Goal: Transaction & Acquisition: Purchase product/service

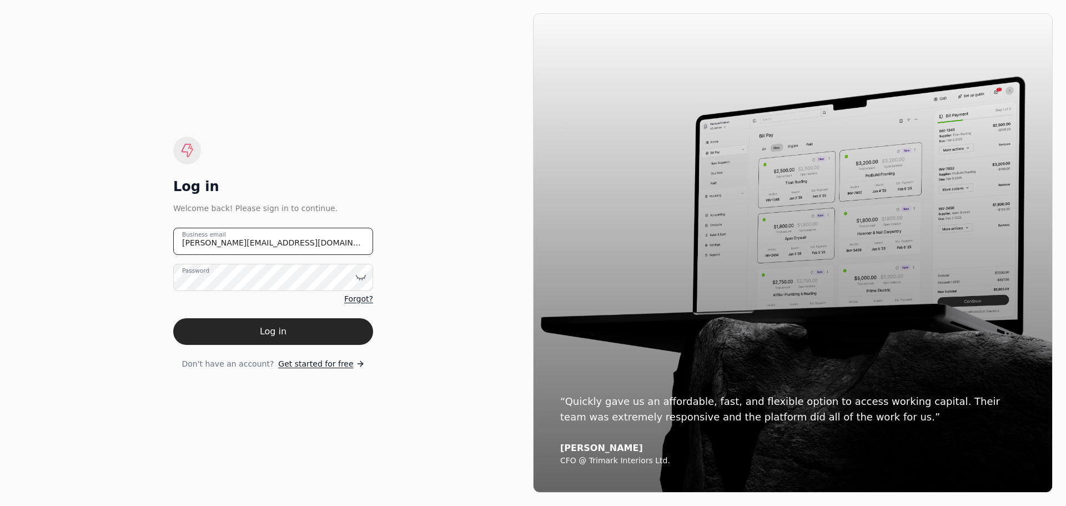
drag, startPoint x: 293, startPoint y: 239, endPoint x: 128, endPoint y: 232, distance: 165.1
click at [128, 232] on div "Log in Welcome back! Please sign in to continue. [PERSON_NAME][EMAIL_ADDRESS][D…" at bounding box center [273, 252] width 520 height 479
type email "[EMAIL_ADDRESS][DOMAIN_NAME]"
click at [358, 277] on icon at bounding box center [360, 277] width 11 height 11
click at [141, 314] on div "Log in Welcome back! Please sign in to continue. [EMAIL_ADDRESS][DOMAIN_NAME] B…" at bounding box center [273, 252] width 520 height 479
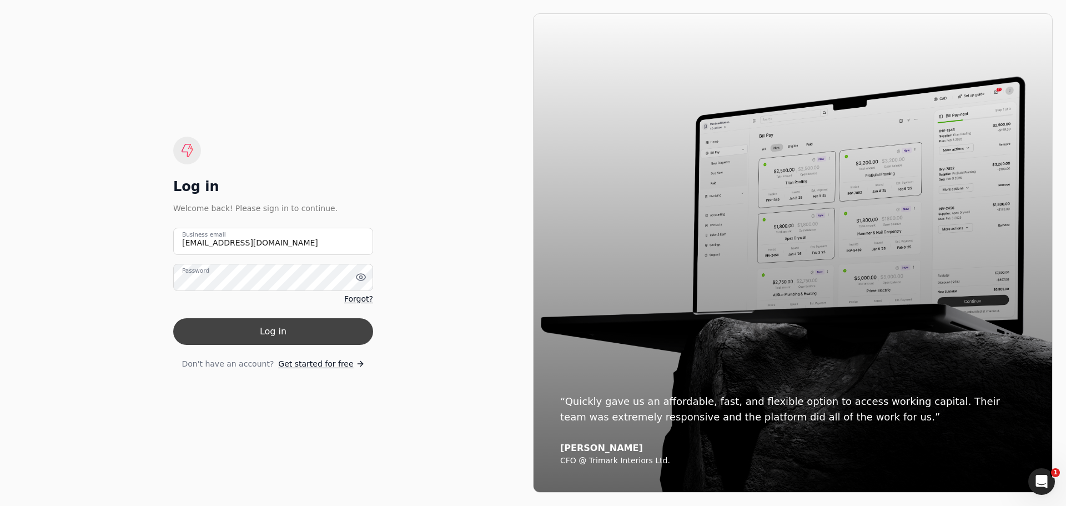
click at [294, 329] on button "Log in" at bounding box center [273, 331] width 200 height 27
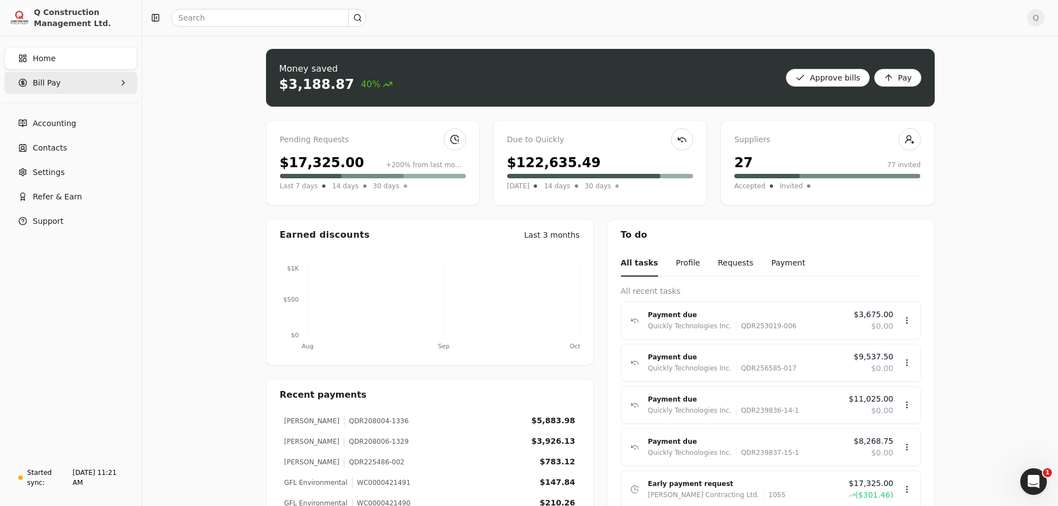
click at [122, 83] on icon "button" at bounding box center [123, 82] width 9 height 9
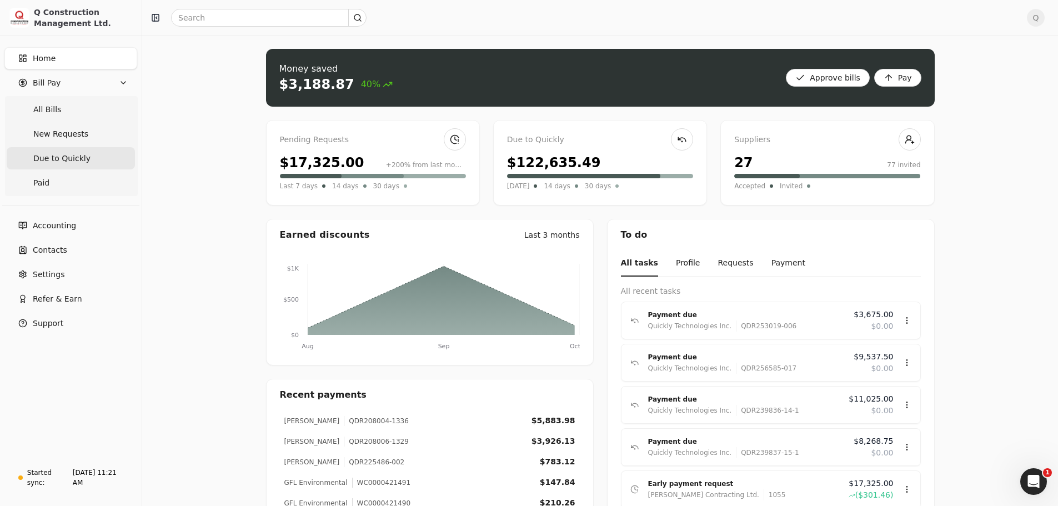
click at [74, 158] on span "Due to Quickly" at bounding box center [61, 159] width 57 height 12
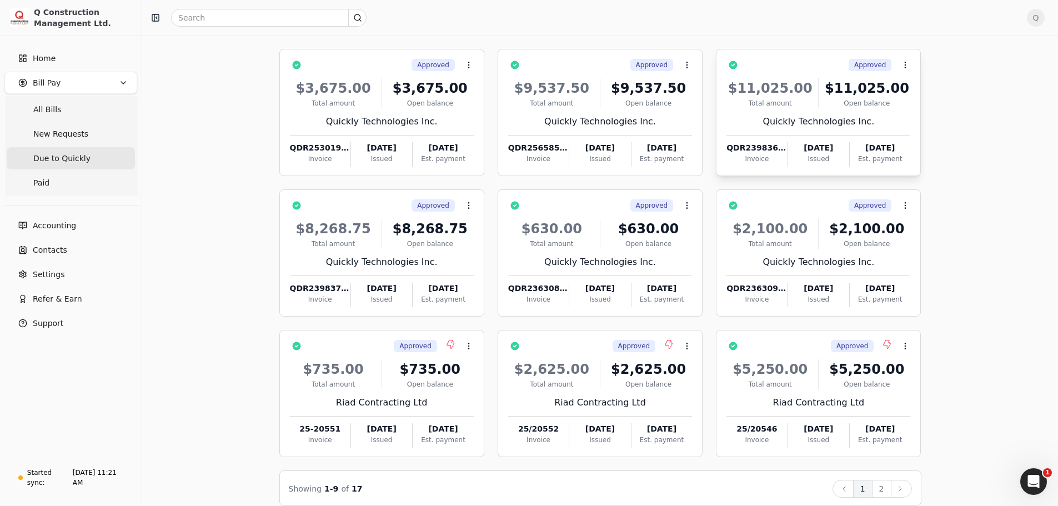
scroll to position [76, 0]
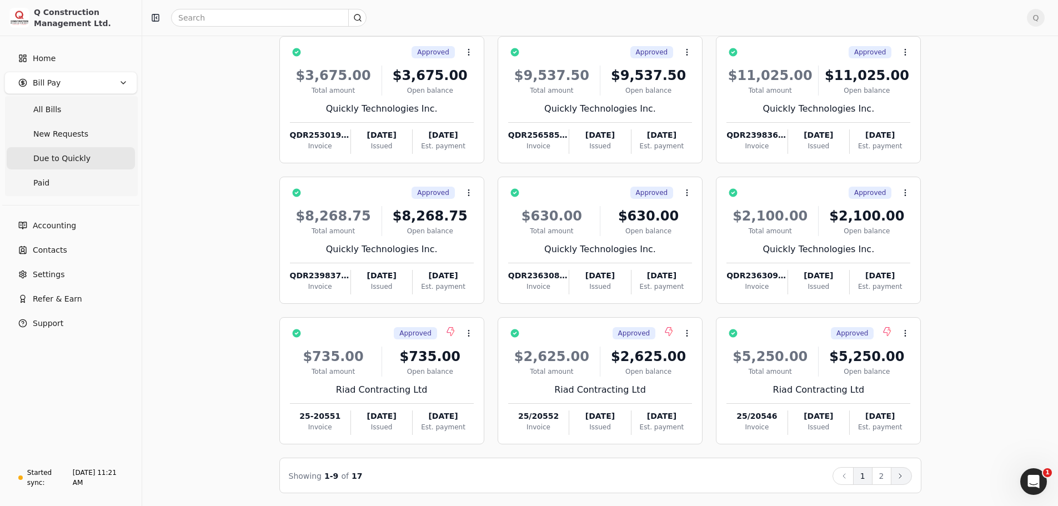
click at [901, 480] on button "Next" at bounding box center [901, 476] width 21 height 18
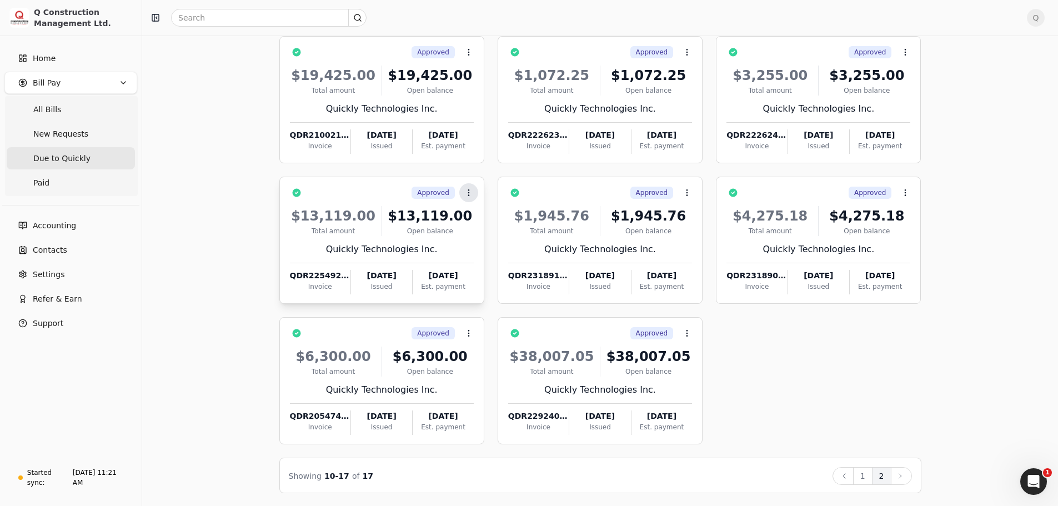
click at [467, 193] on icon at bounding box center [468, 192] width 9 height 9
click at [455, 238] on div "$13,119.00 Total amount $13,119.00 Open balance Quickly Technologies Inc. QDR22…" at bounding box center [382, 246] width 184 height 95
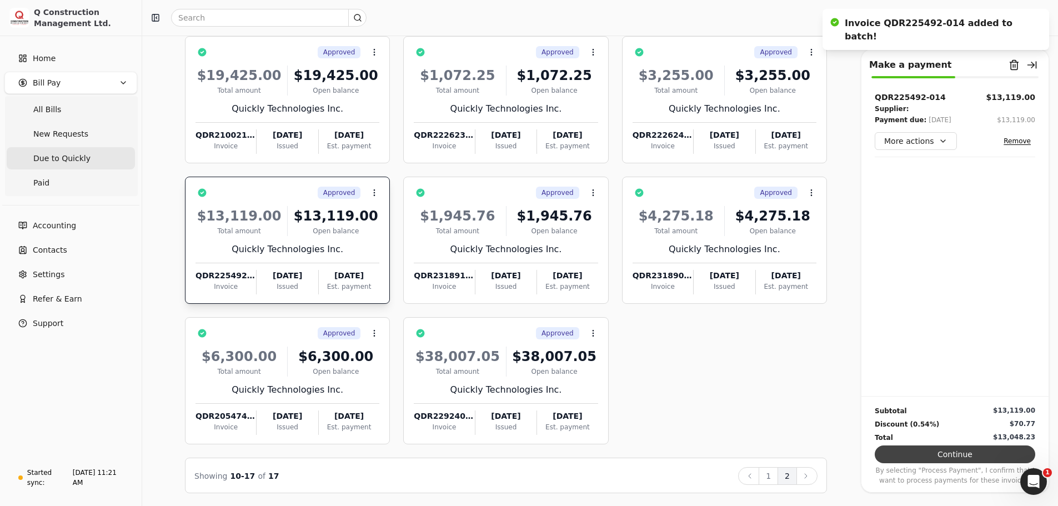
click at [950, 454] on button "Continue" at bounding box center [955, 454] width 161 height 18
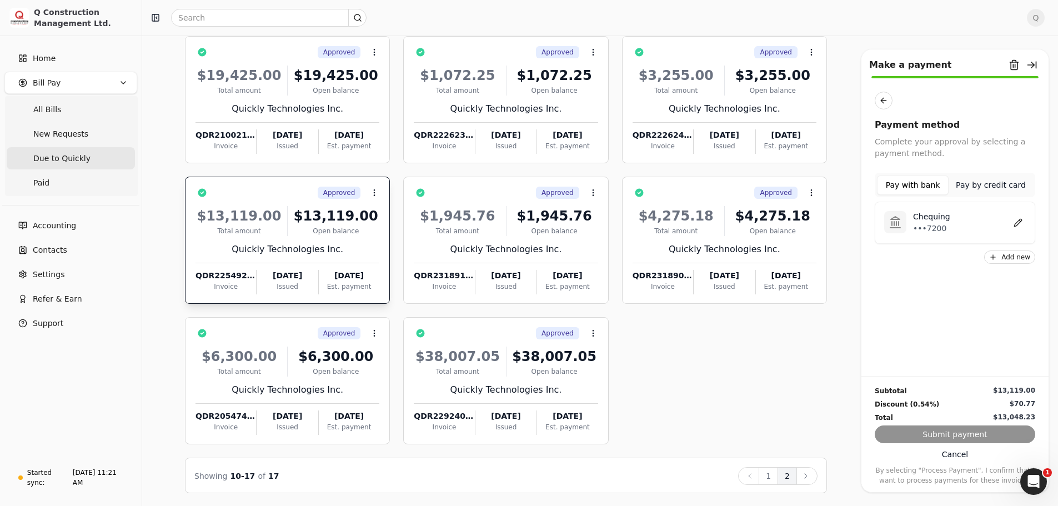
click at [919, 218] on p "Chequing" at bounding box center [931, 217] width 37 height 12
click at [953, 434] on button "Submit payment" at bounding box center [955, 434] width 161 height 18
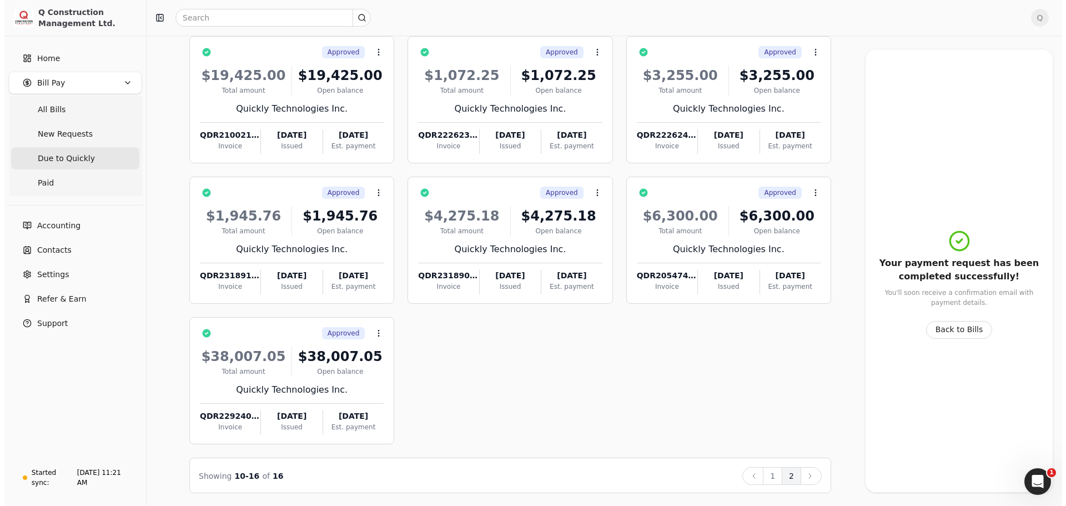
scroll to position [0, 0]
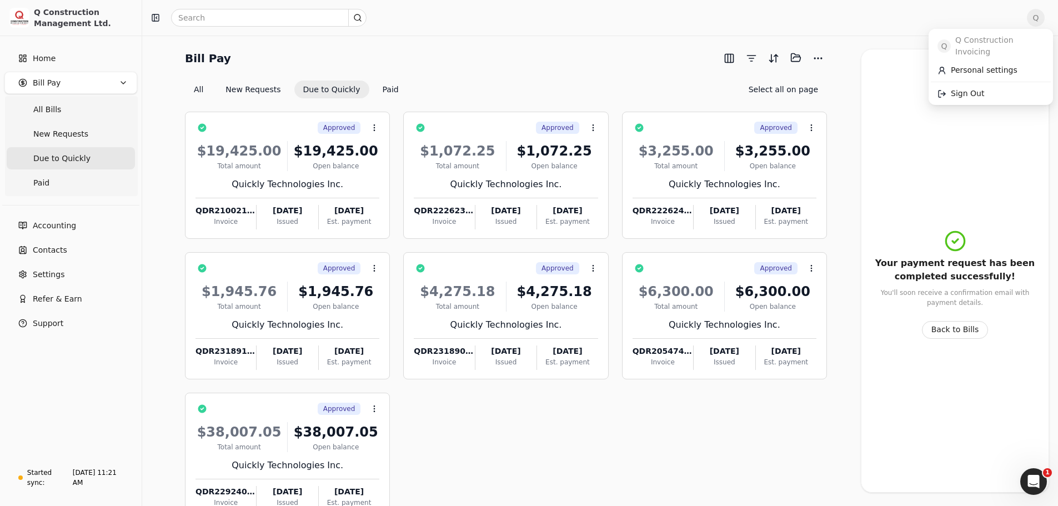
click at [1045, 20] on span "Q" at bounding box center [1036, 18] width 18 height 18
click at [966, 88] on span "Sign Out" at bounding box center [967, 94] width 33 height 12
